Goal: Transaction & Acquisition: Obtain resource

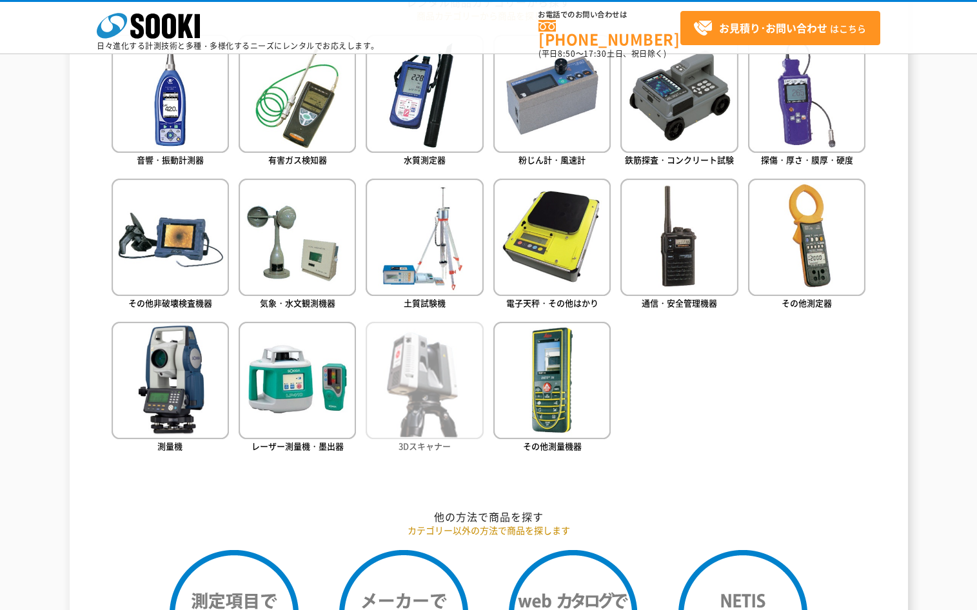
scroll to position [516, 0]
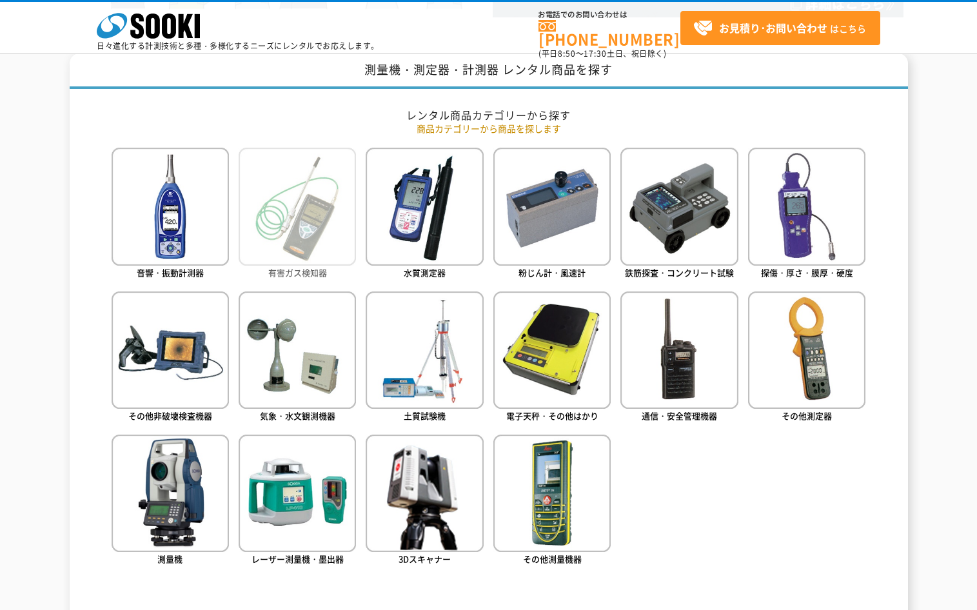
click at [300, 243] on img at bounding box center [297, 206] width 117 height 117
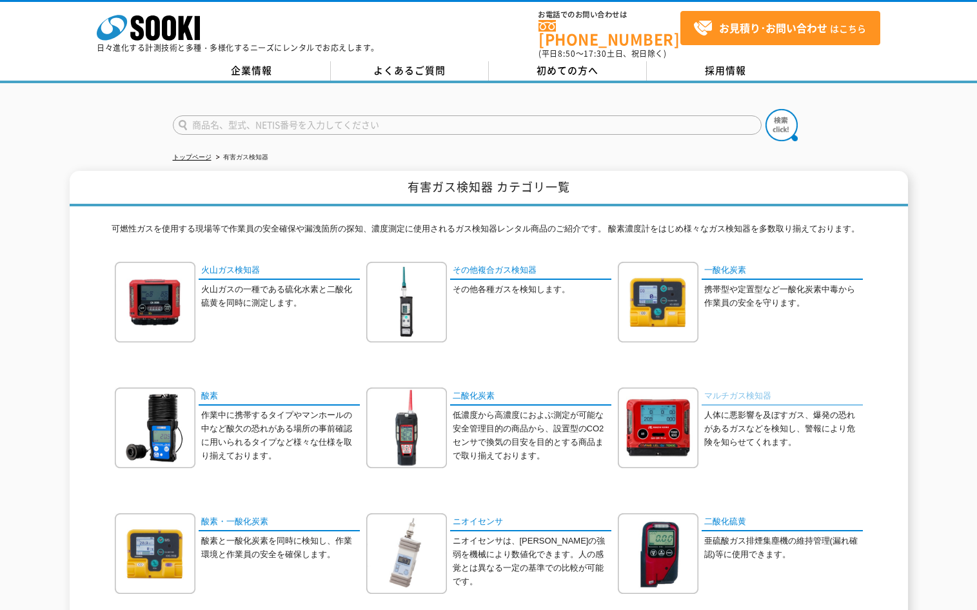
click at [748, 388] on link "マルチガス検知器" at bounding box center [782, 397] width 161 height 19
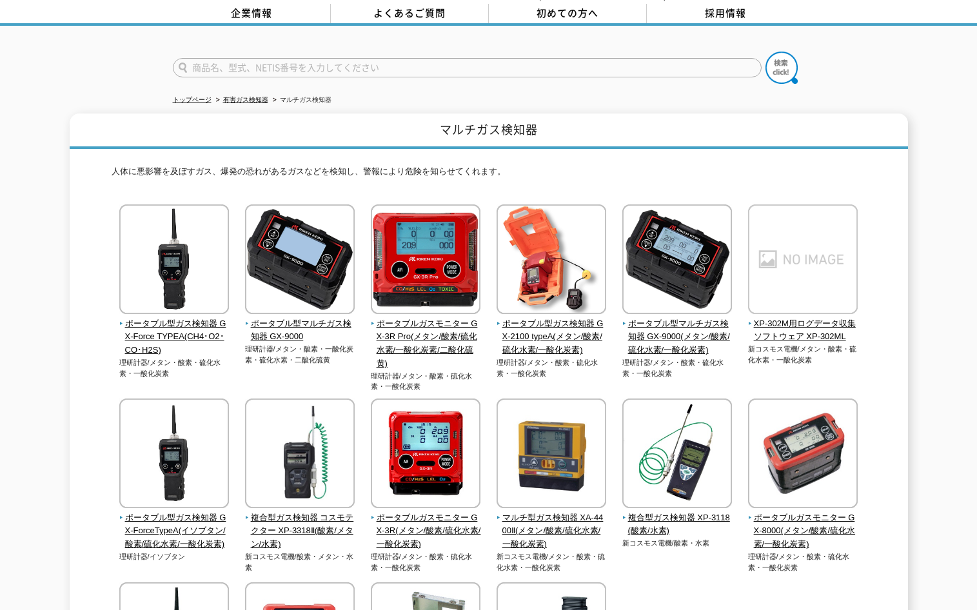
scroll to position [54, 0]
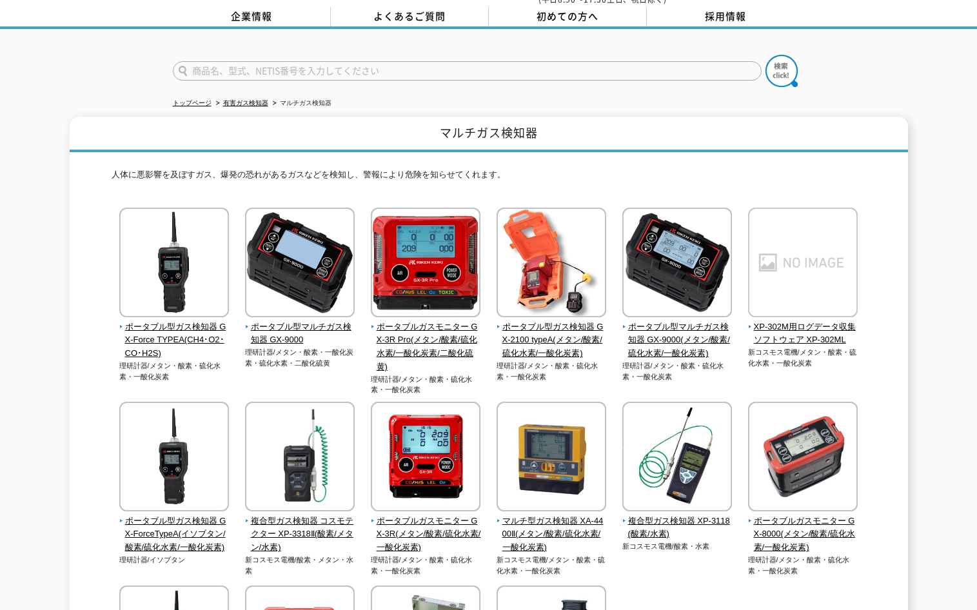
click at [315, 61] on input "text" at bounding box center [467, 70] width 589 height 19
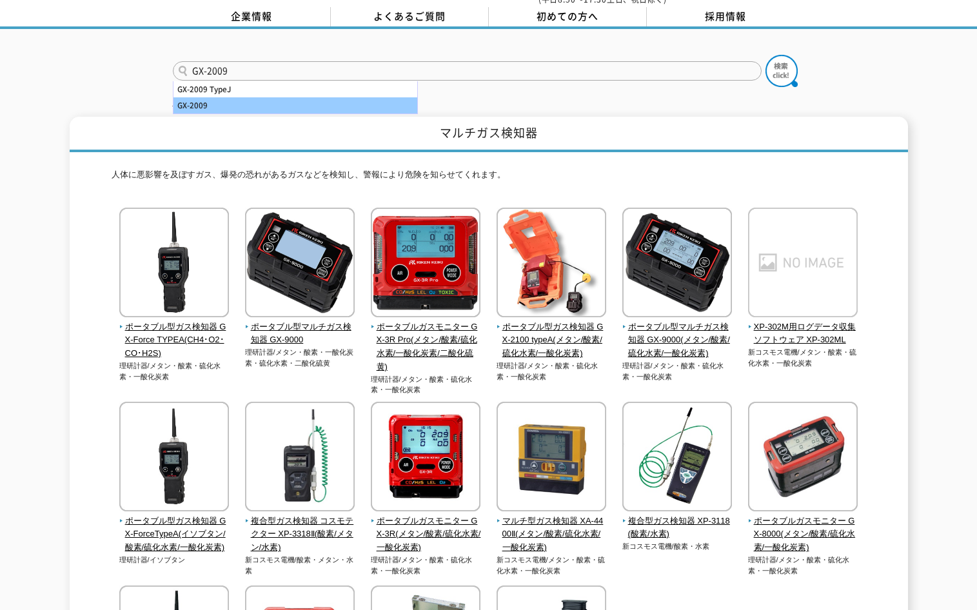
type input "GX-2009"
click at [250, 99] on div "GX-2009" at bounding box center [296, 105] width 244 height 16
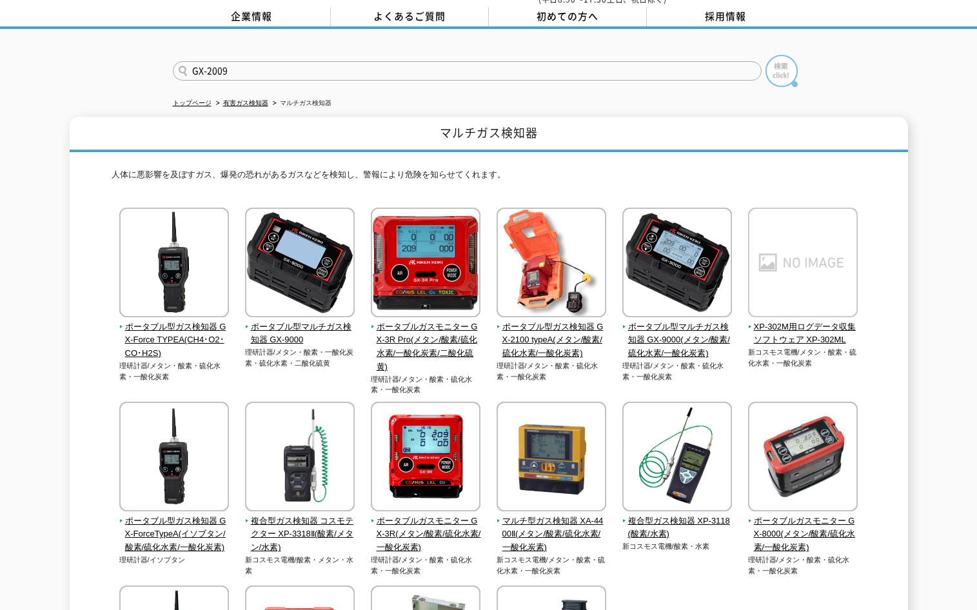
click at [783, 68] on img at bounding box center [782, 71] width 32 height 32
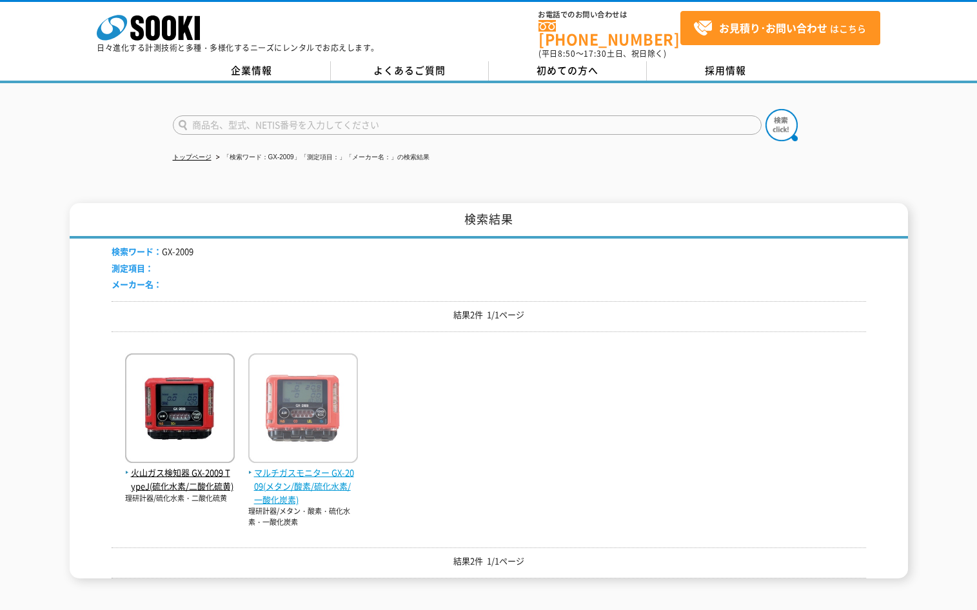
click at [308, 470] on span "マルチガスモニター GX-2009(メタン/酸素/硫化水素/一酸化炭素)" at bounding box center [303, 486] width 110 height 40
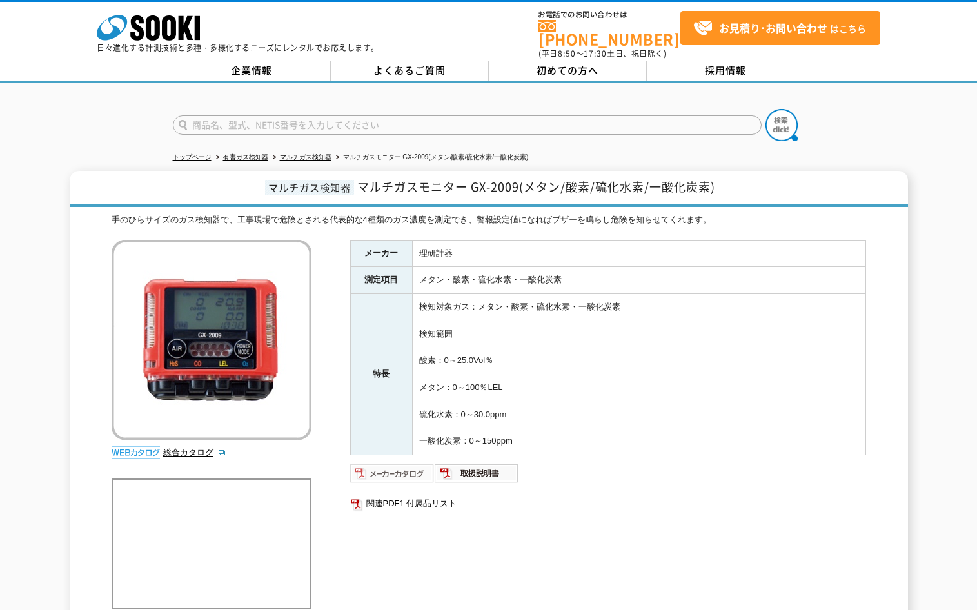
click at [398, 463] on img at bounding box center [392, 473] width 85 height 21
click at [387, 123] on input "text" at bounding box center [467, 124] width 589 height 19
type input "RP-6"
click at [766, 109] on button at bounding box center [782, 125] width 32 height 32
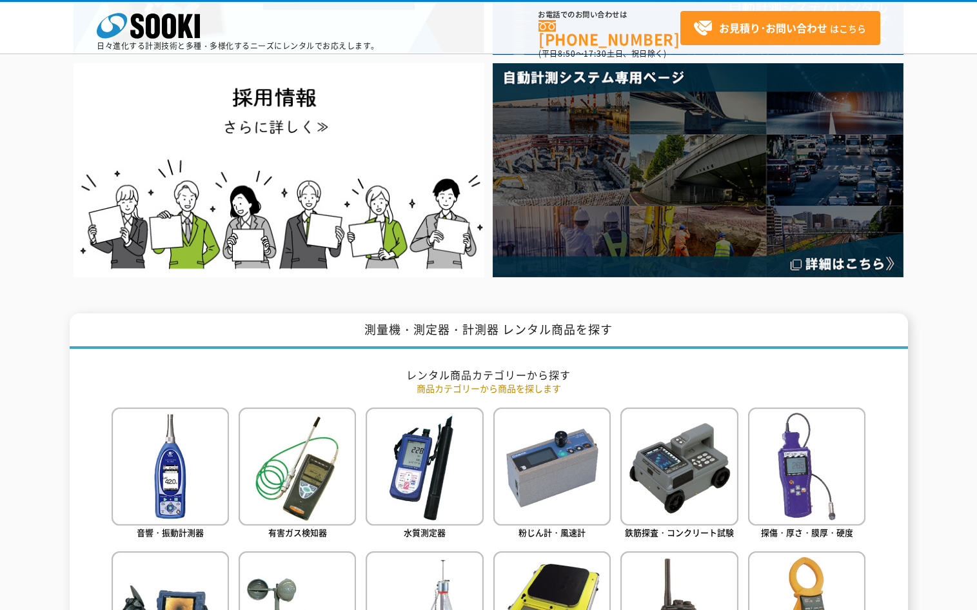
scroll to position [258, 0]
